Goal: Task Accomplishment & Management: Manage account settings

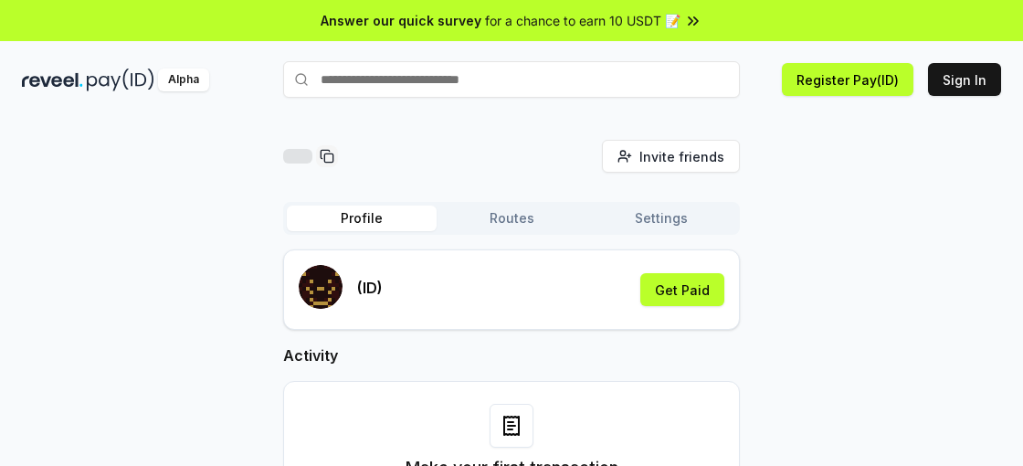
click at [505, 219] on button "Routes" at bounding box center [512, 218] width 150 height 26
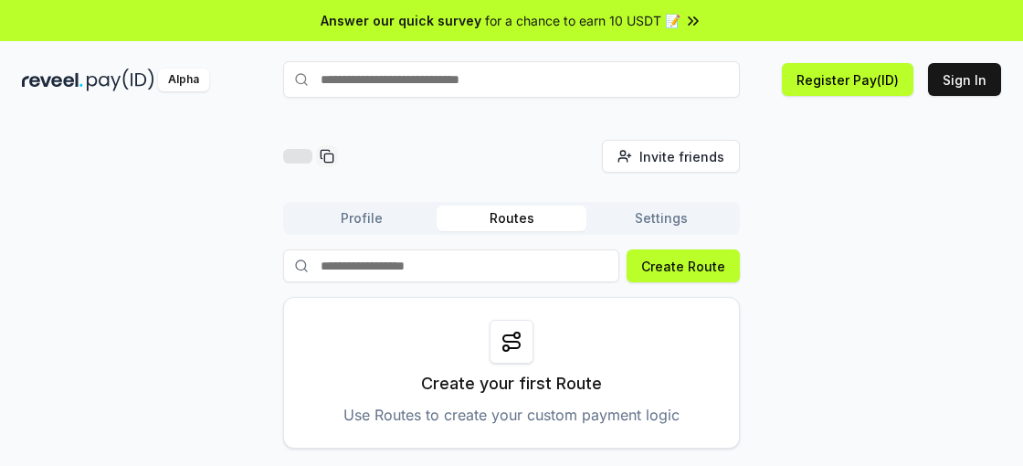
click at [674, 220] on button "Settings" at bounding box center [661, 218] width 150 height 26
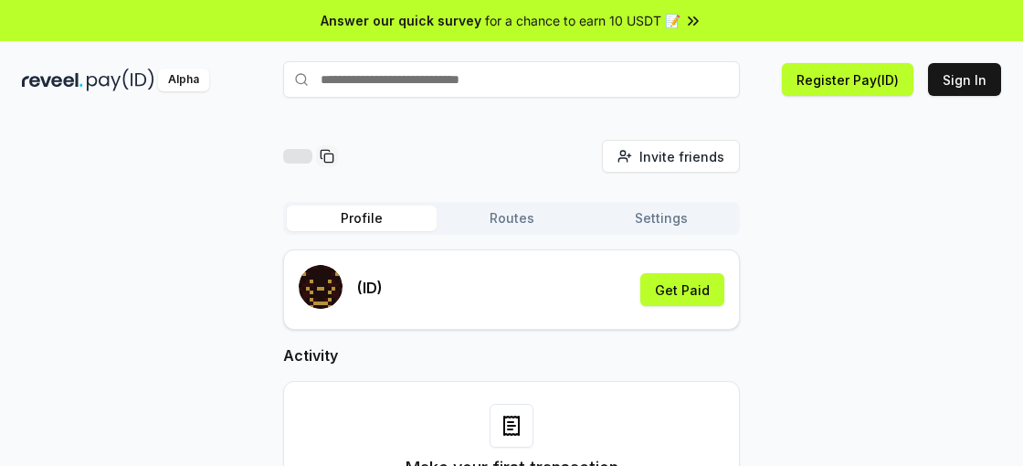
click at [359, 219] on button "Profile" at bounding box center [362, 218] width 150 height 26
